Goal: Information Seeking & Learning: Check status

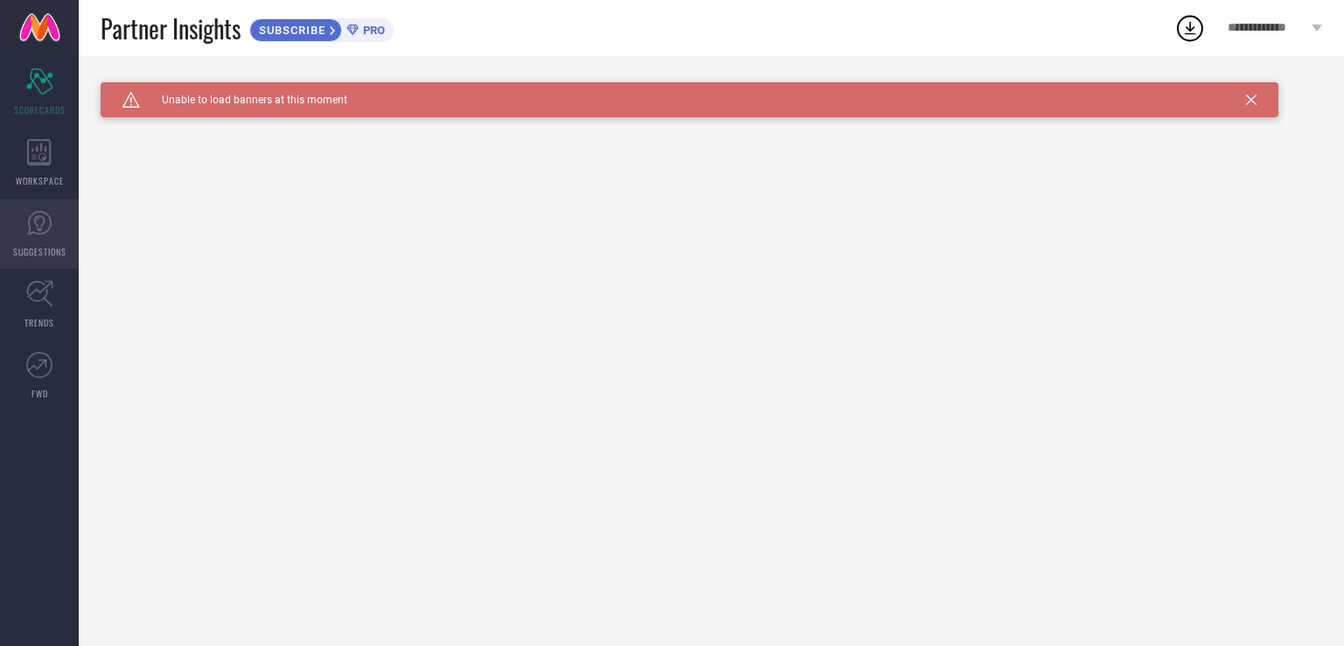
click at [33, 230] on icon at bounding box center [39, 223] width 26 height 26
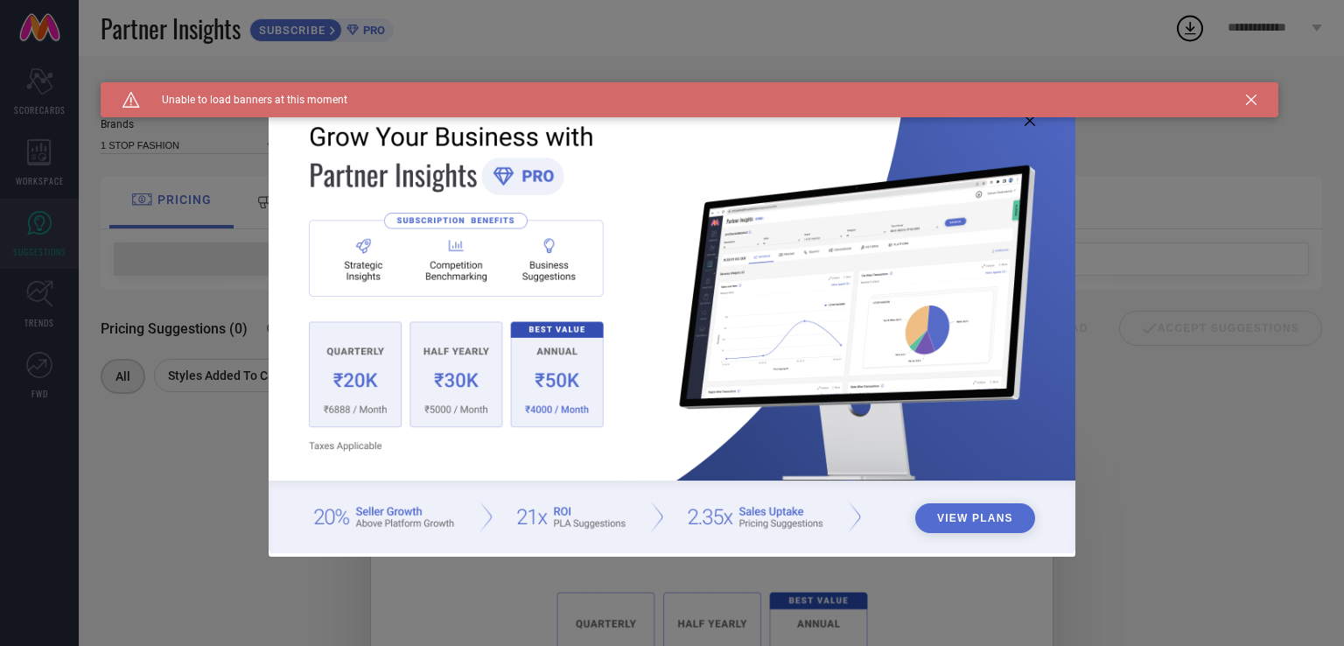
click at [1244, 98] on div "Caution Created with Sketch. Unable to load banners at this moment" at bounding box center [690, 99] width 1178 height 35
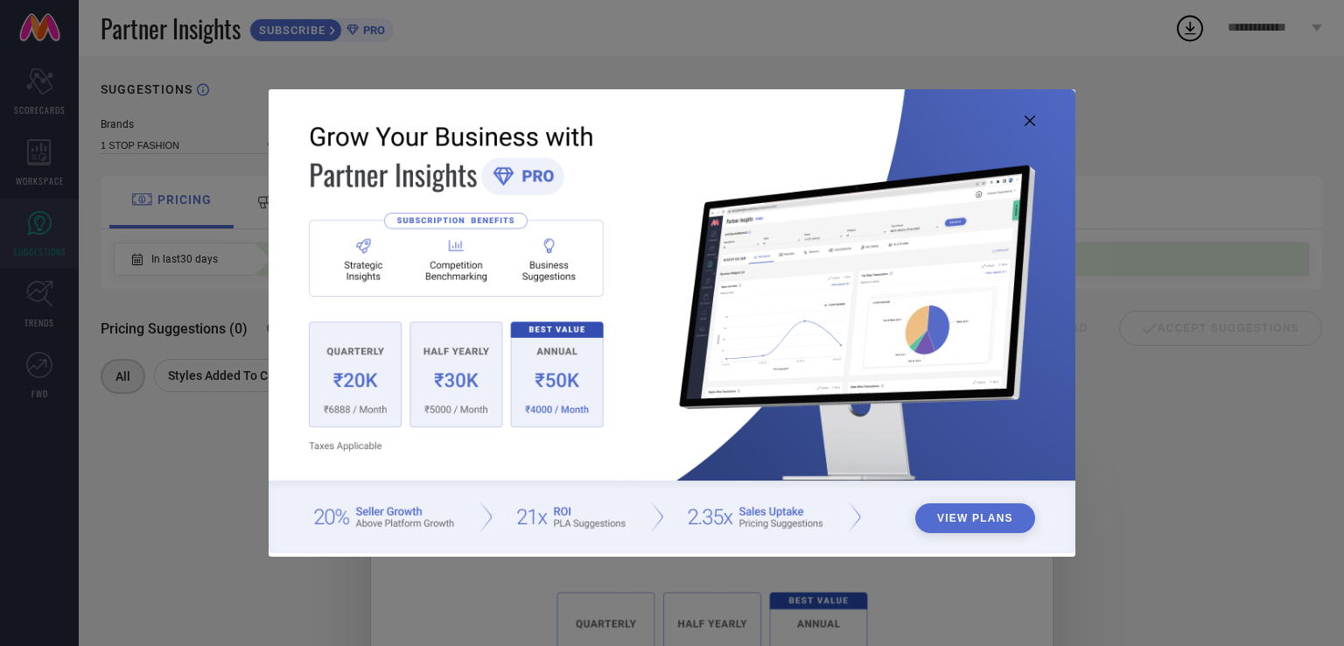
click at [1029, 119] on icon at bounding box center [1030, 120] width 10 height 10
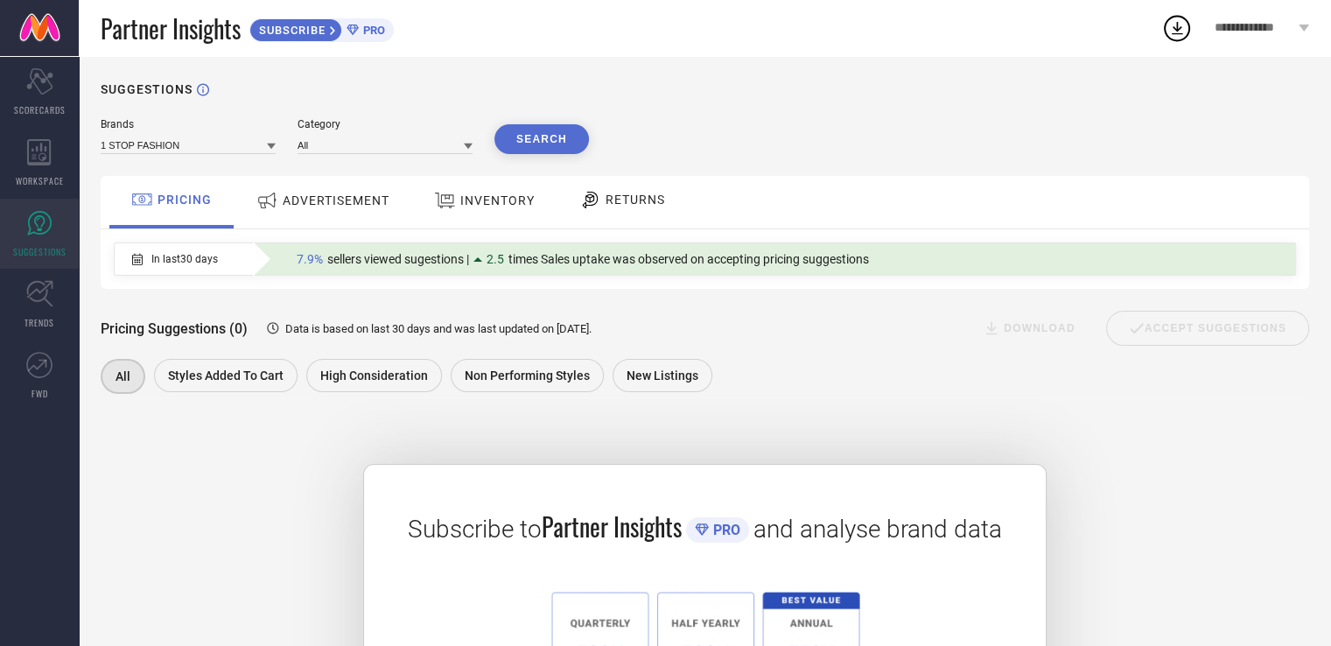
click at [391, 213] on div "ADVERTISEMENT" at bounding box center [323, 200] width 142 height 31
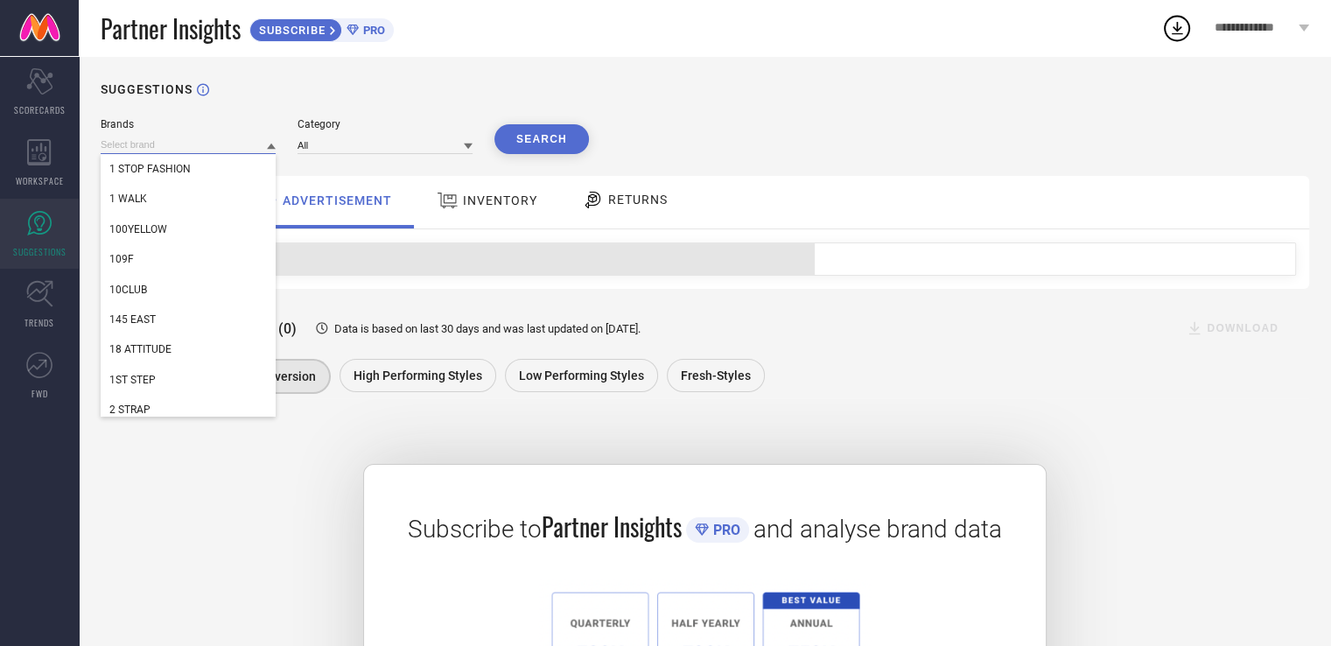
click at [201, 144] on input at bounding box center [188, 145] width 175 height 18
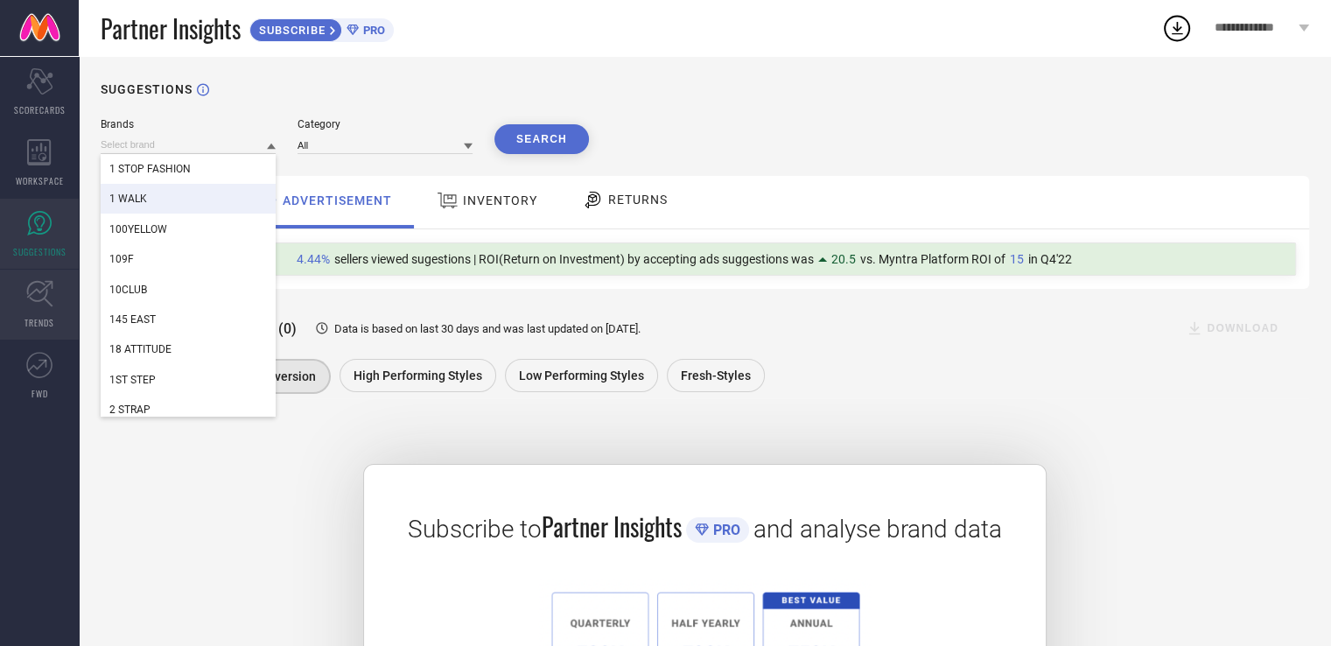
click at [48, 290] on icon at bounding box center [39, 293] width 27 height 27
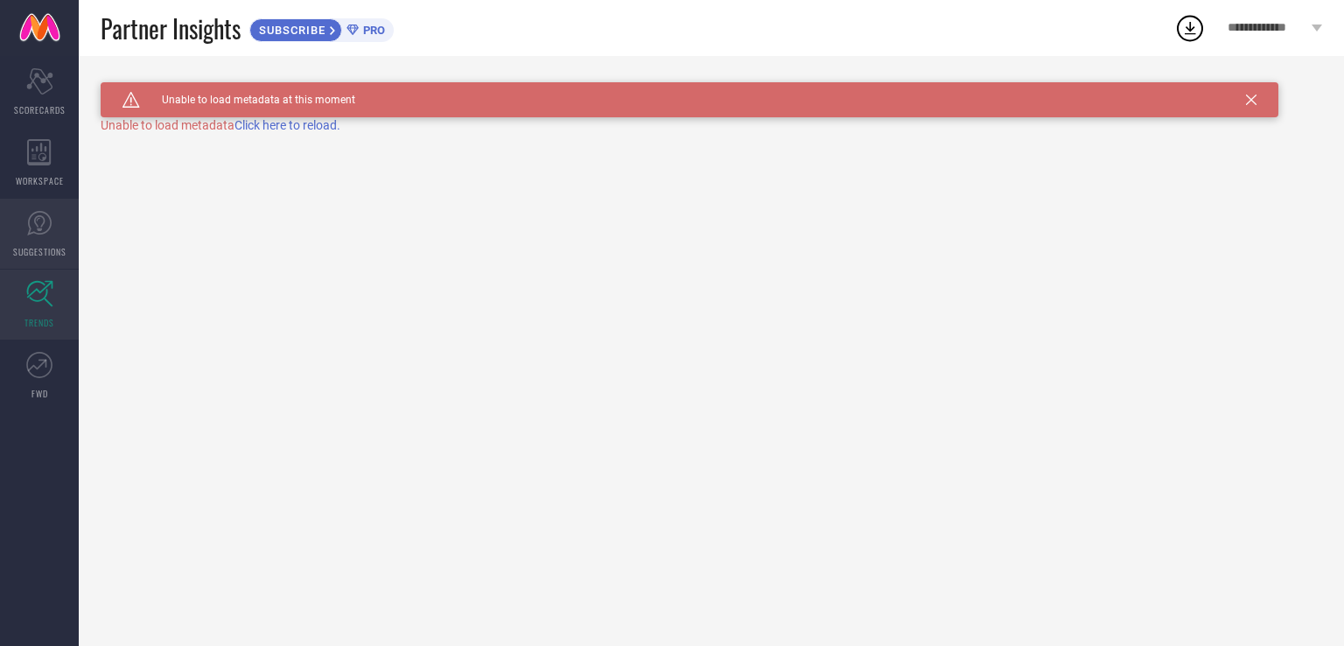
click at [48, 241] on link "SUGGESTIONS" at bounding box center [39, 234] width 79 height 70
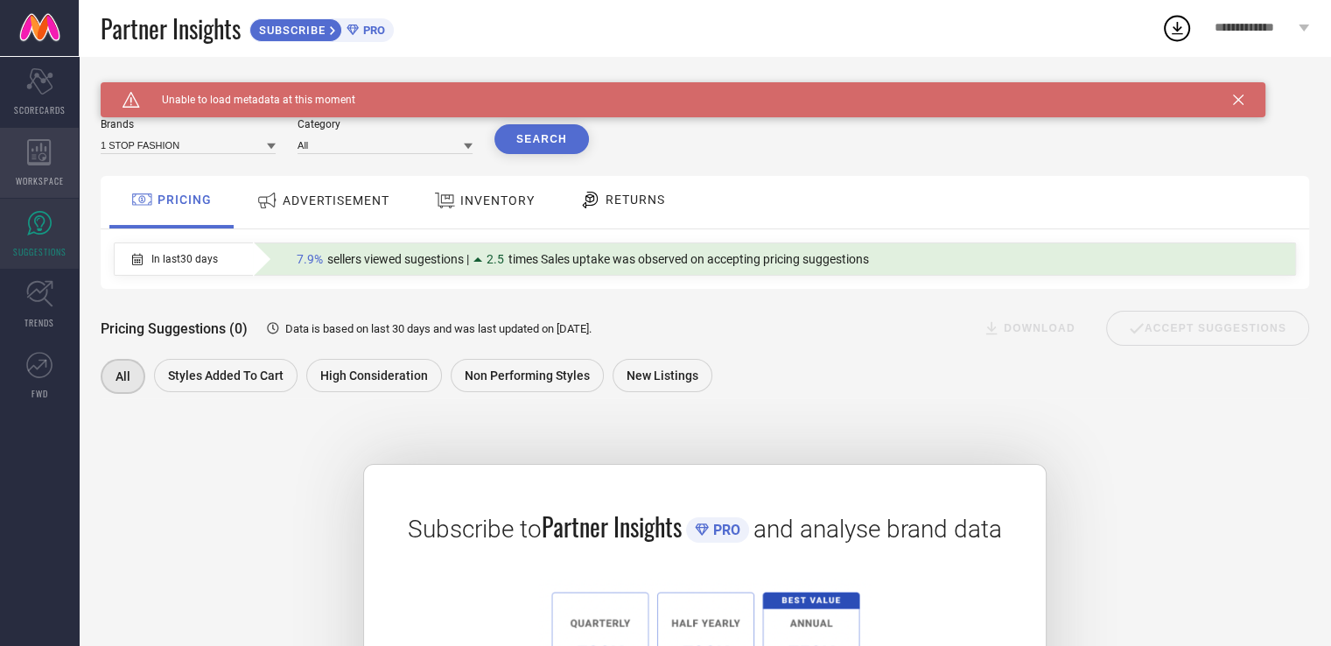
click at [47, 164] on icon at bounding box center [39, 152] width 24 height 26
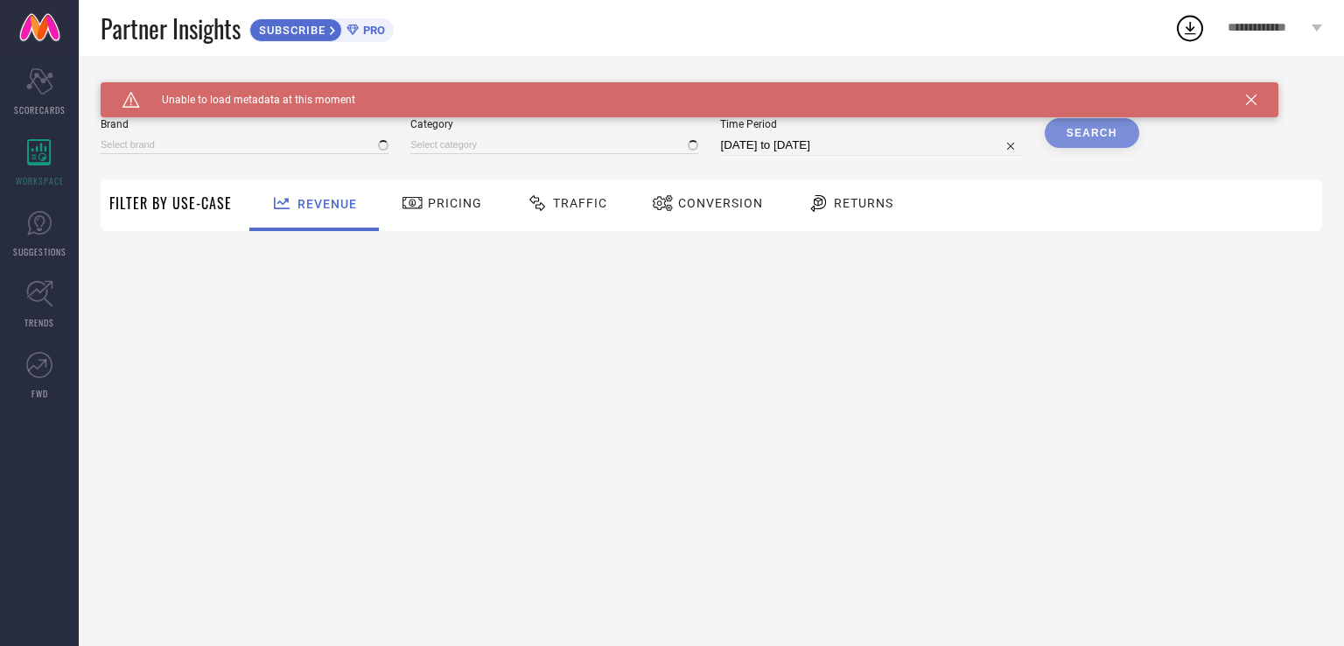
type input "1 STOP FASHION"
type input "All"
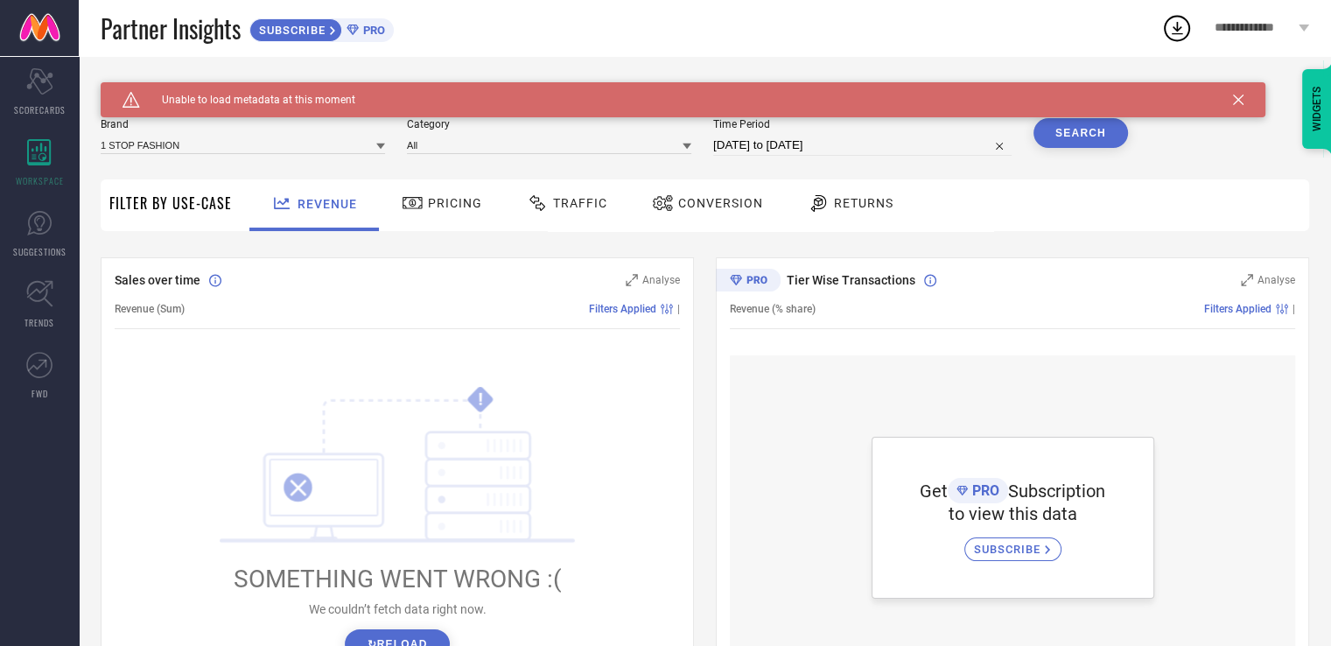
click at [554, 207] on span "Traffic" at bounding box center [580, 203] width 54 height 14
